Goal: Information Seeking & Learning: Learn about a topic

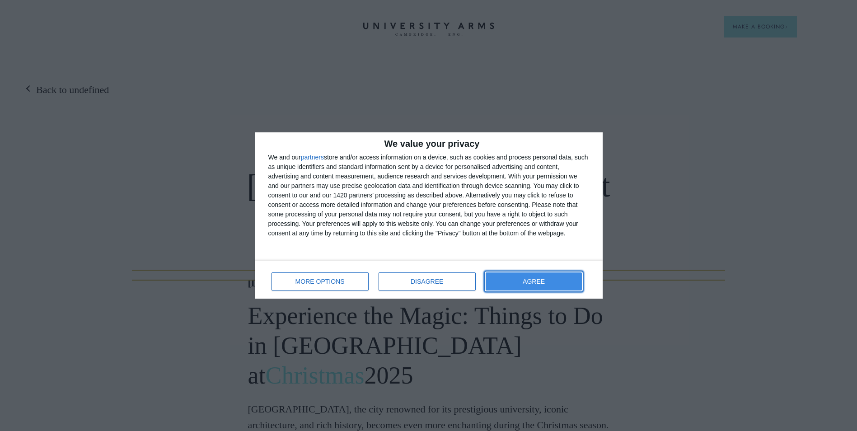
click at [564, 273] on button "AGREE" at bounding box center [533, 281] width 97 height 18
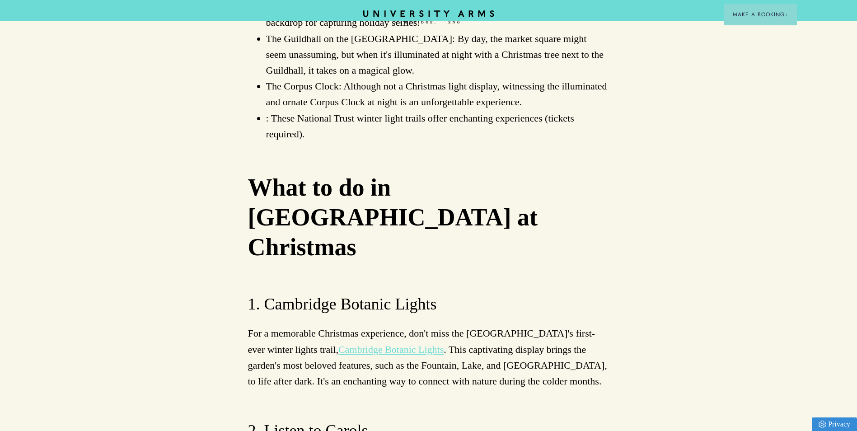
scroll to position [2077, 0]
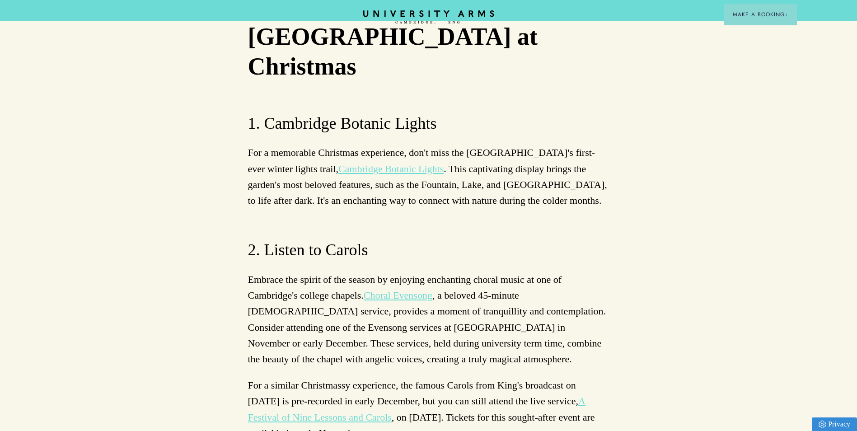
click at [412, 289] on link "Choral Evensong" at bounding box center [397, 294] width 69 height 11
